Goal: Book appointment/travel/reservation

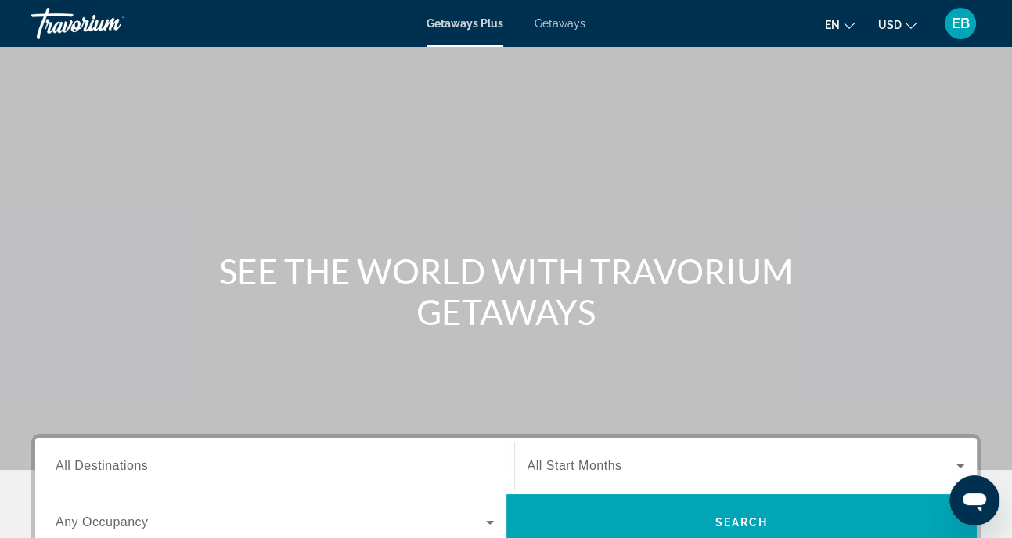
click at [101, 468] on span "All Destinations" at bounding box center [102, 465] width 92 height 13
click at [101, 468] on input "Destination All Destinations" at bounding box center [275, 466] width 438 height 19
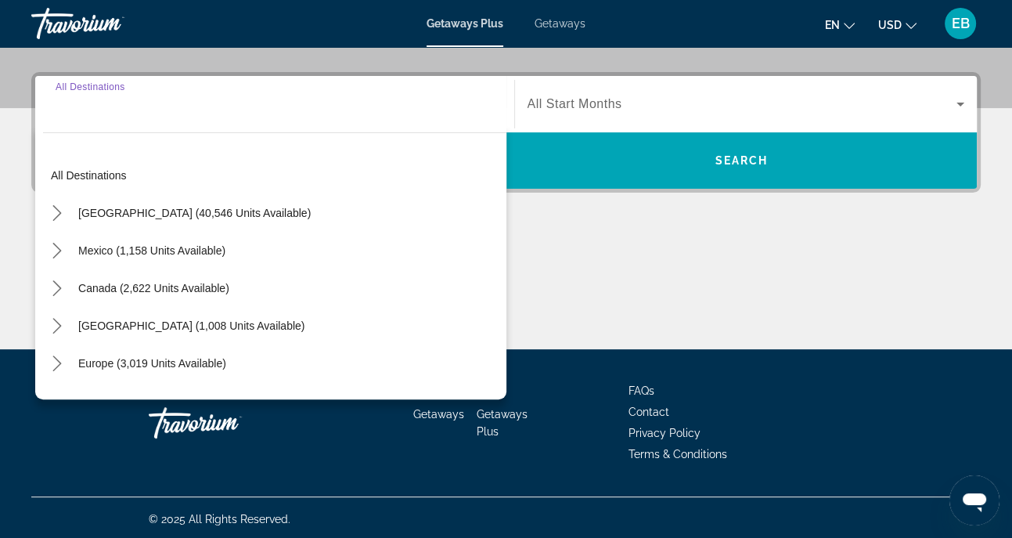
scroll to position [364, 0]
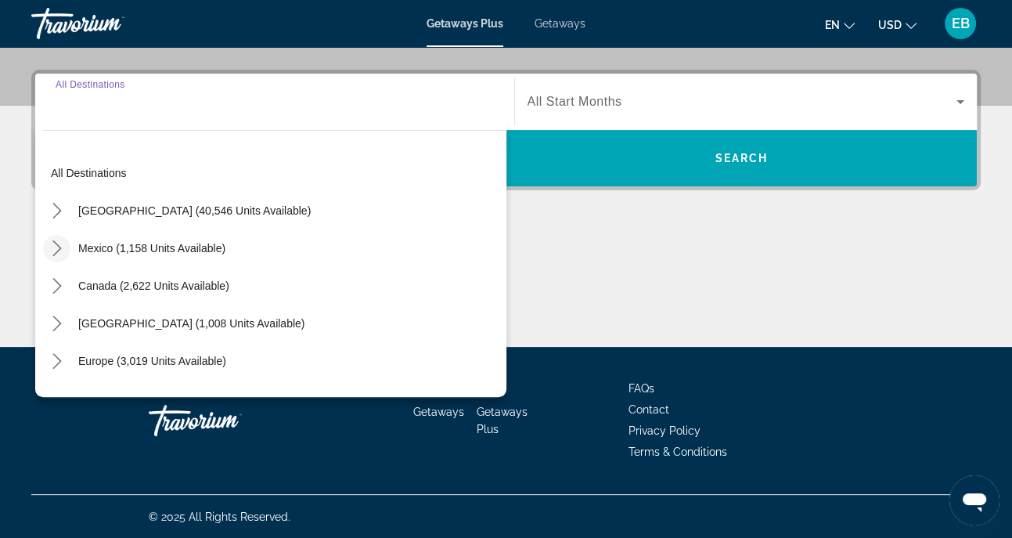
click at [59, 244] on icon "Toggle Mexico (1,158 units available) submenu" at bounding box center [57, 248] width 16 height 16
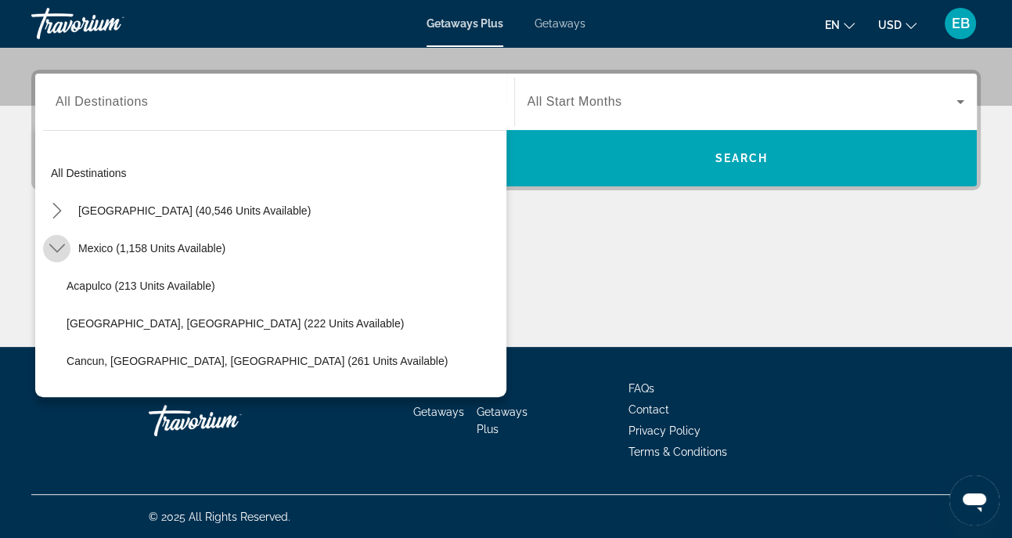
scroll to position [83, 0]
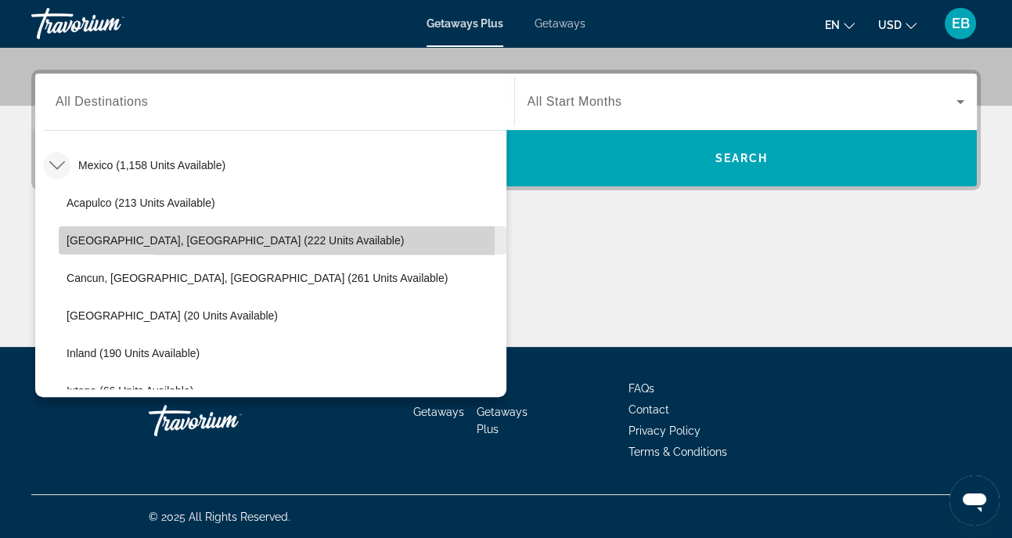
click at [124, 236] on span "[GEOGRAPHIC_DATA], [GEOGRAPHIC_DATA] (222 units available)" at bounding box center [235, 240] width 337 height 13
type input "**********"
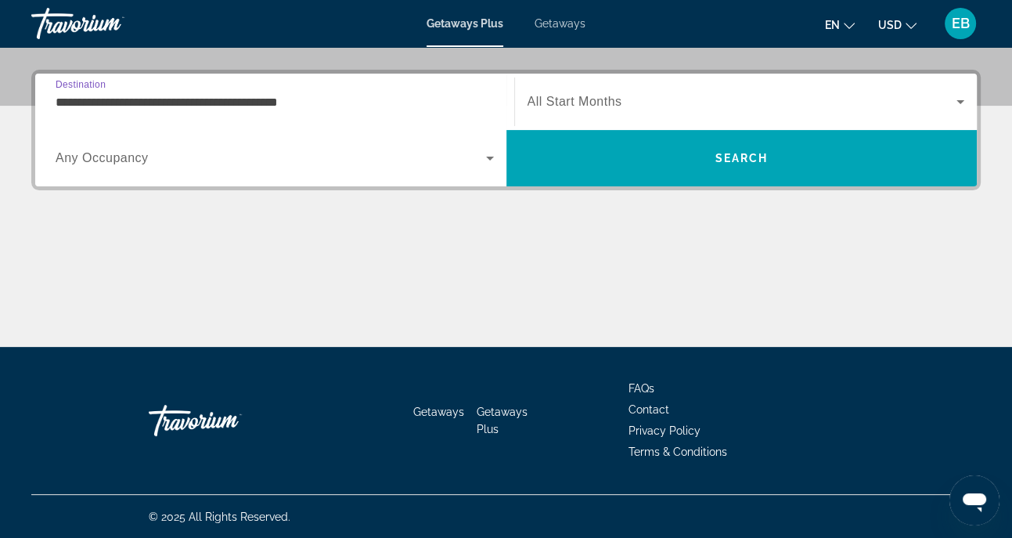
click at [962, 102] on icon "Search widget" at bounding box center [960, 101] width 19 height 19
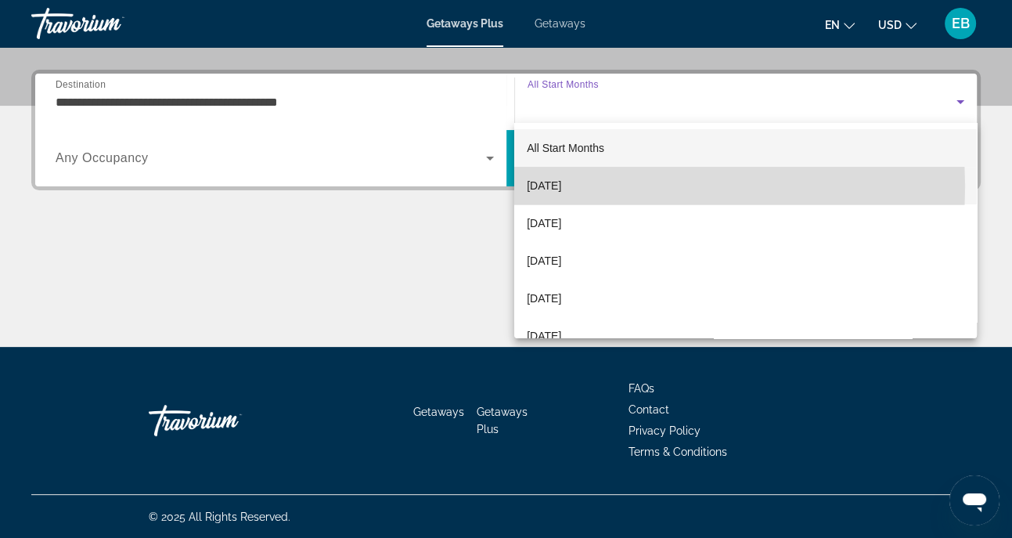
click at [561, 187] on span "[DATE]" at bounding box center [544, 185] width 34 height 19
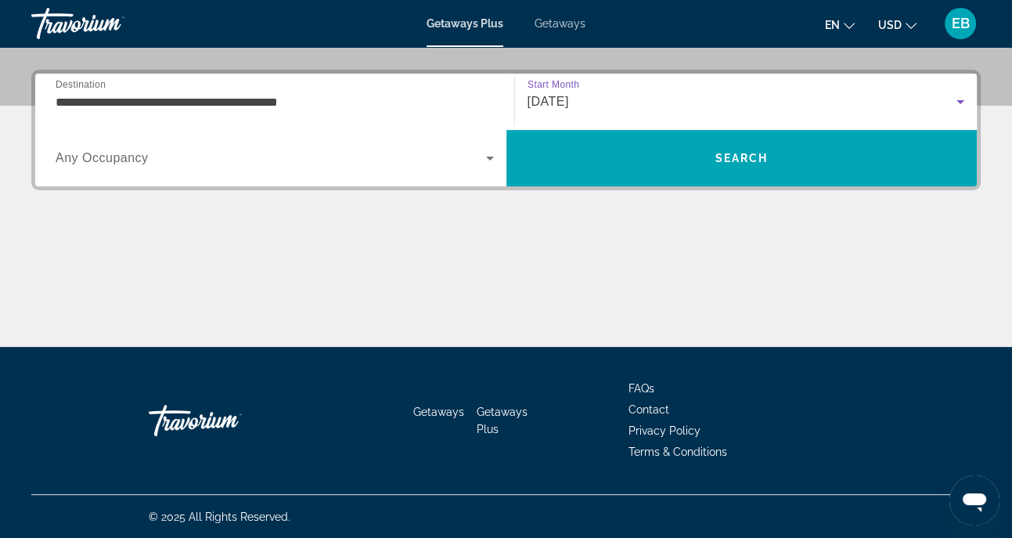
click at [962, 98] on icon "Search widget" at bounding box center [960, 101] width 19 height 19
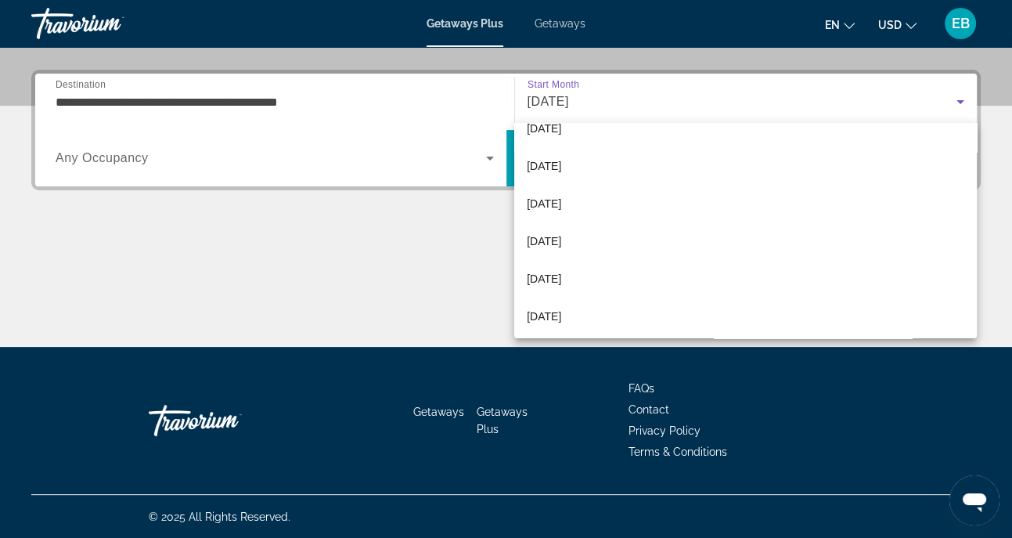
scroll to position [182, 0]
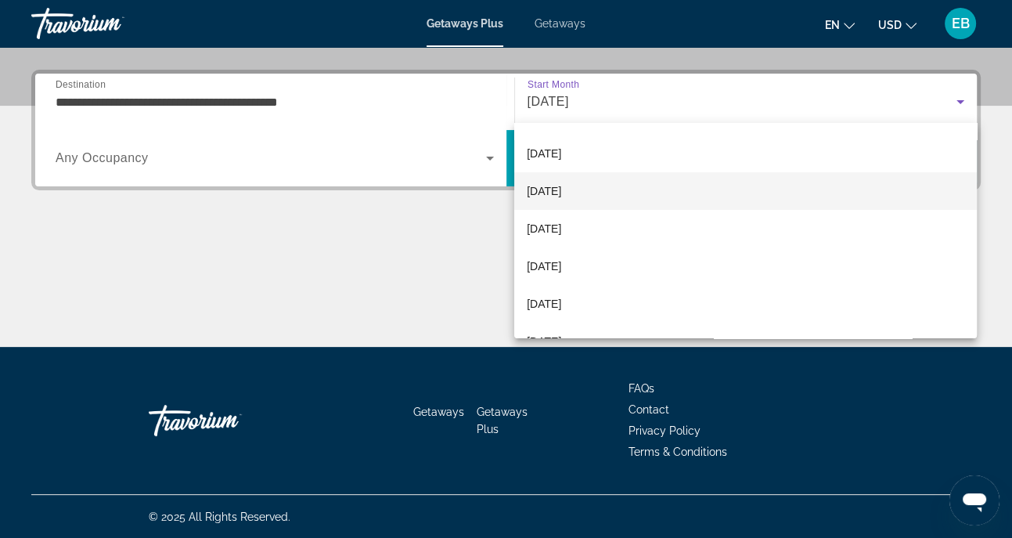
click at [549, 189] on span "[DATE]" at bounding box center [544, 191] width 34 height 19
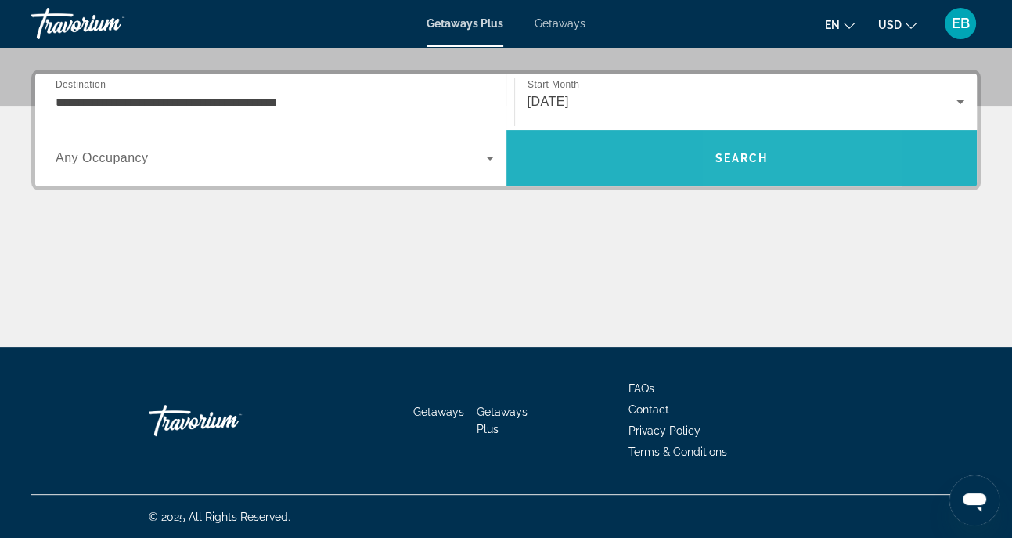
click at [741, 154] on span "Search" at bounding box center [740, 158] width 53 height 13
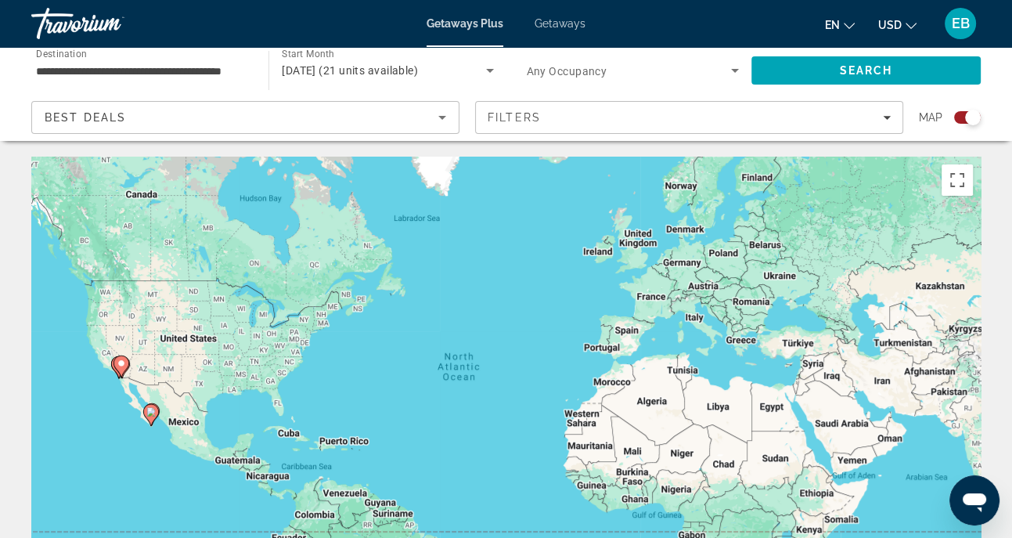
click at [967, 118] on div "Search widget" at bounding box center [973, 118] width 16 height 16
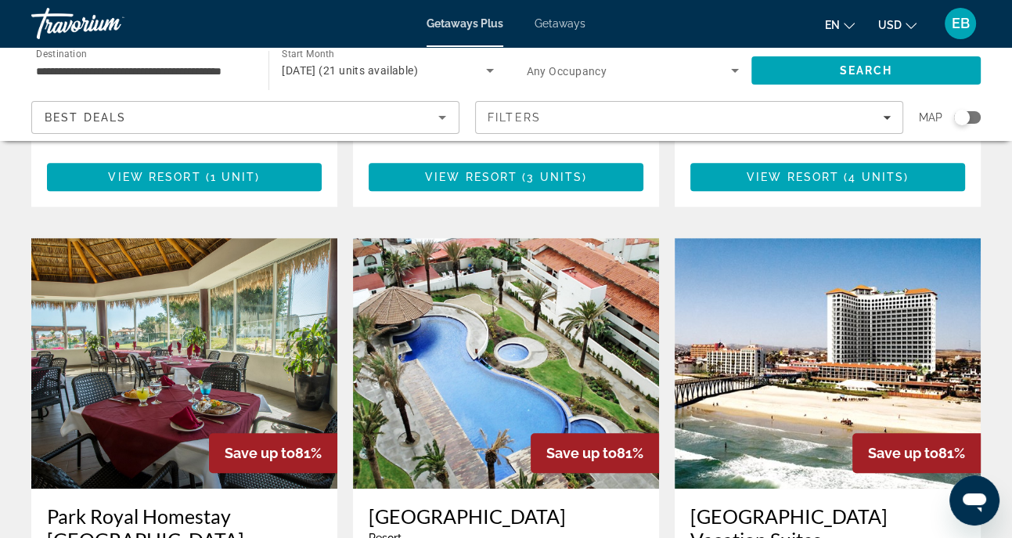
scroll to position [730, 0]
